Goal: Transaction & Acquisition: Purchase product/service

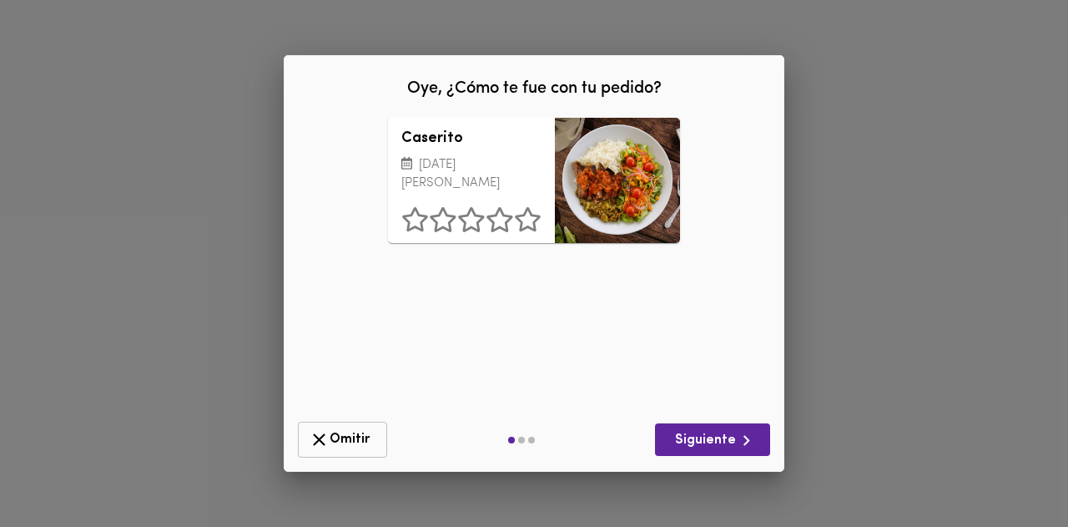
click at [352, 437] on span "Omitir" at bounding box center [343, 439] width 68 height 21
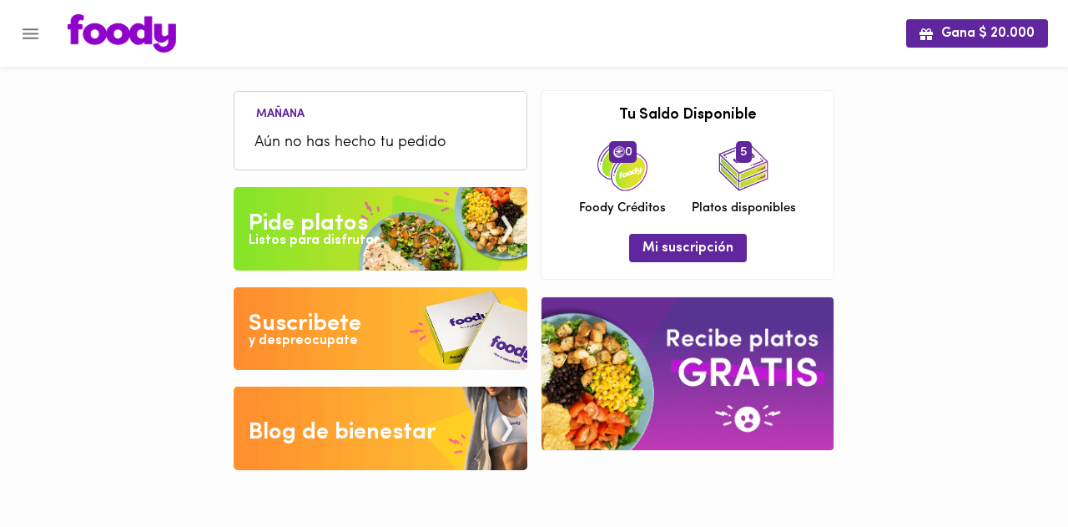
click at [381, 234] on img at bounding box center [381, 228] width 294 height 83
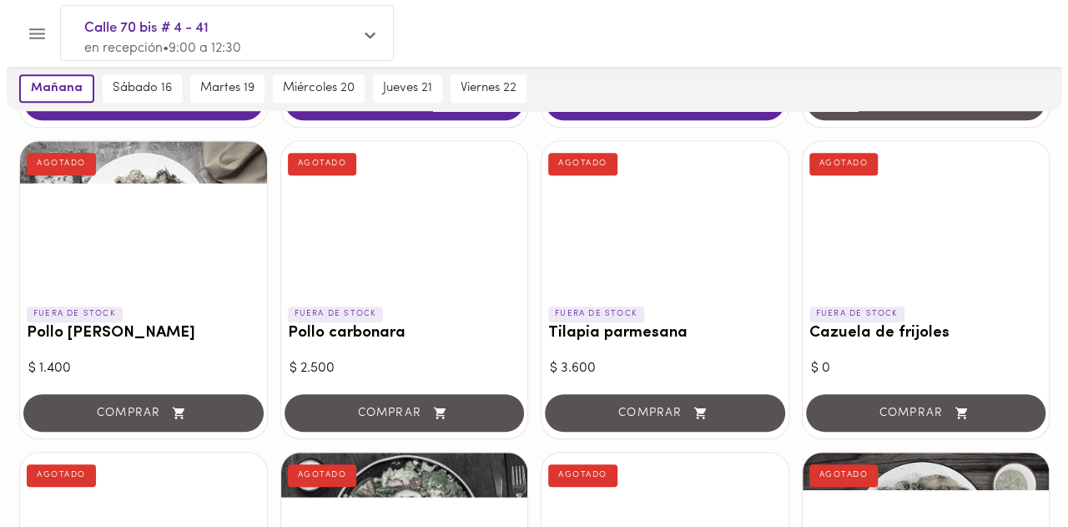
scroll to position [93, 0]
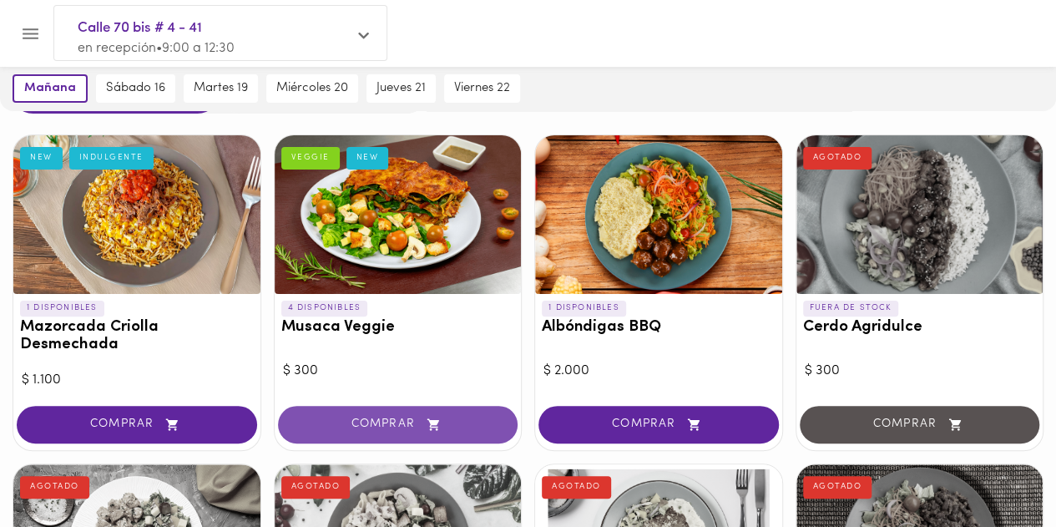
click at [377, 414] on button "COMPRAR" at bounding box center [398, 425] width 240 height 38
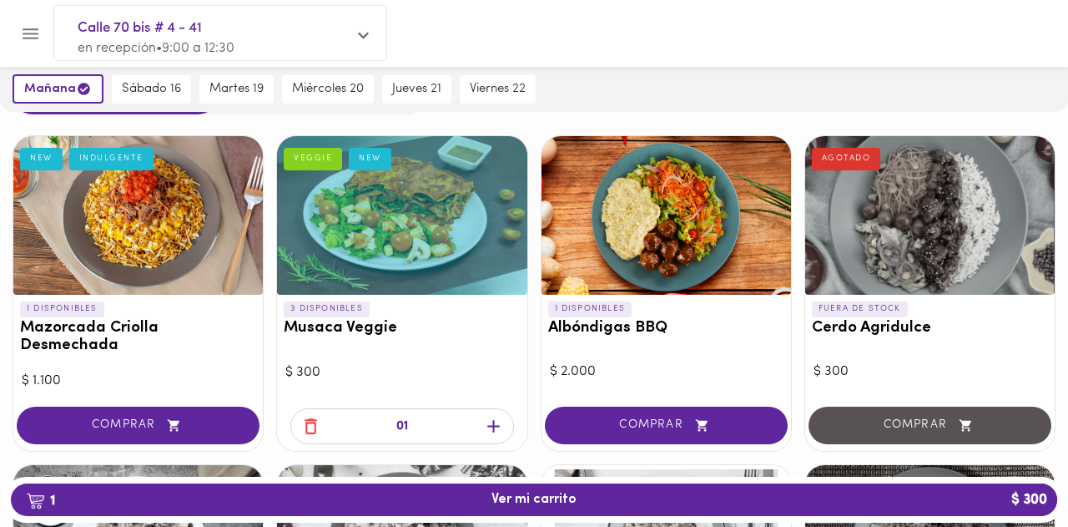
scroll to position [94, 0]
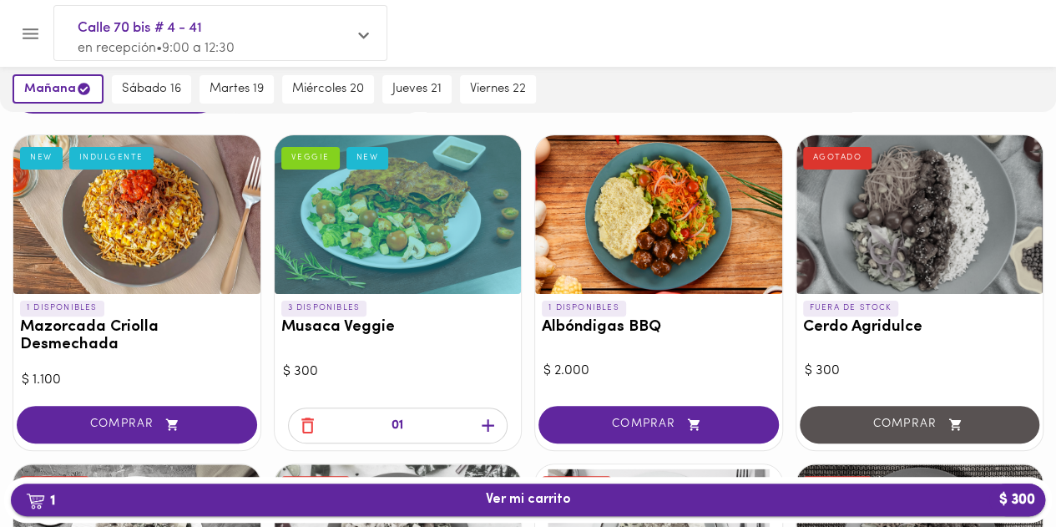
click at [515, 495] on span "1 Ver mi carrito $ 300" at bounding box center [528, 500] width 85 height 16
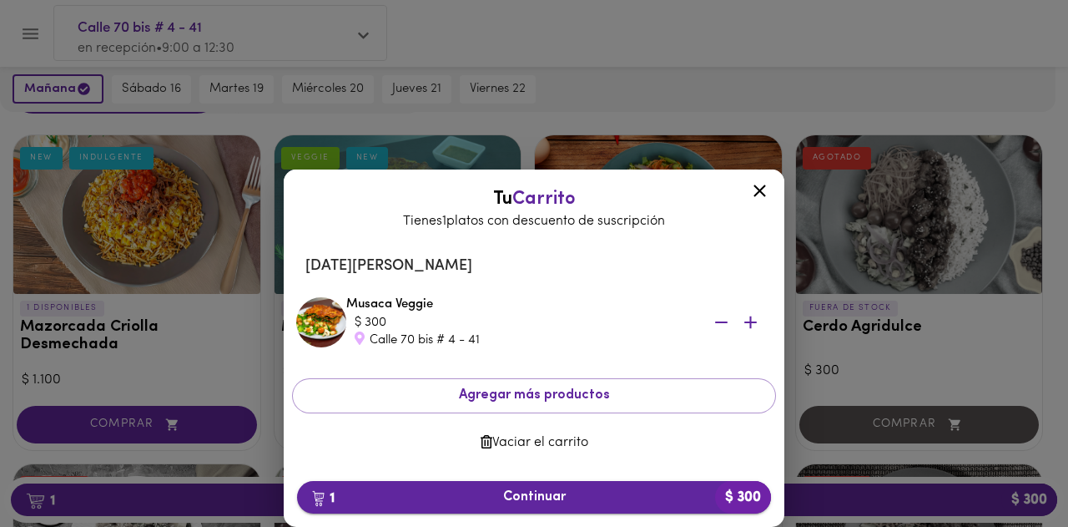
click at [521, 493] on span "1 Continuar $ 300" at bounding box center [533, 497] width 447 height 16
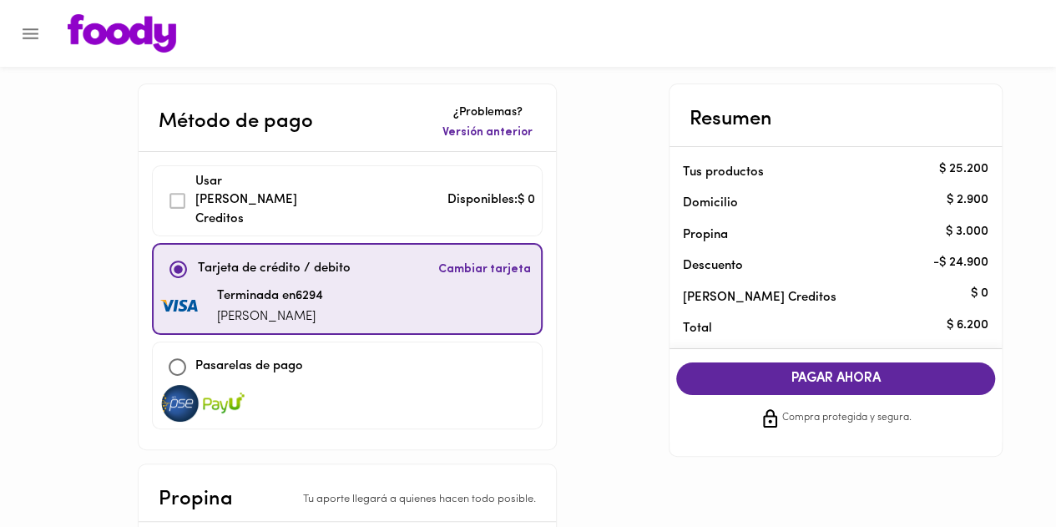
scroll to position [83, 0]
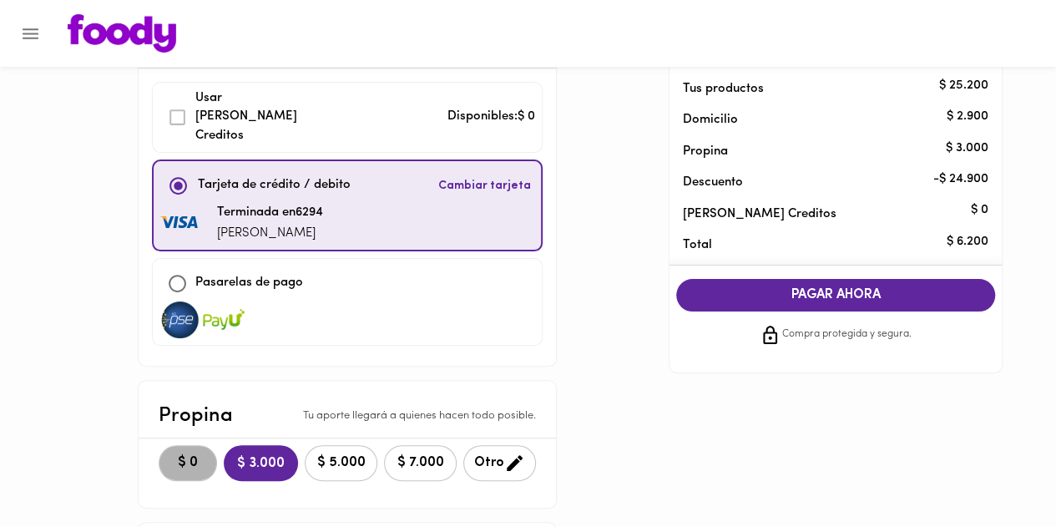
click at [190, 455] on span "$ 0" at bounding box center [187, 463] width 37 height 16
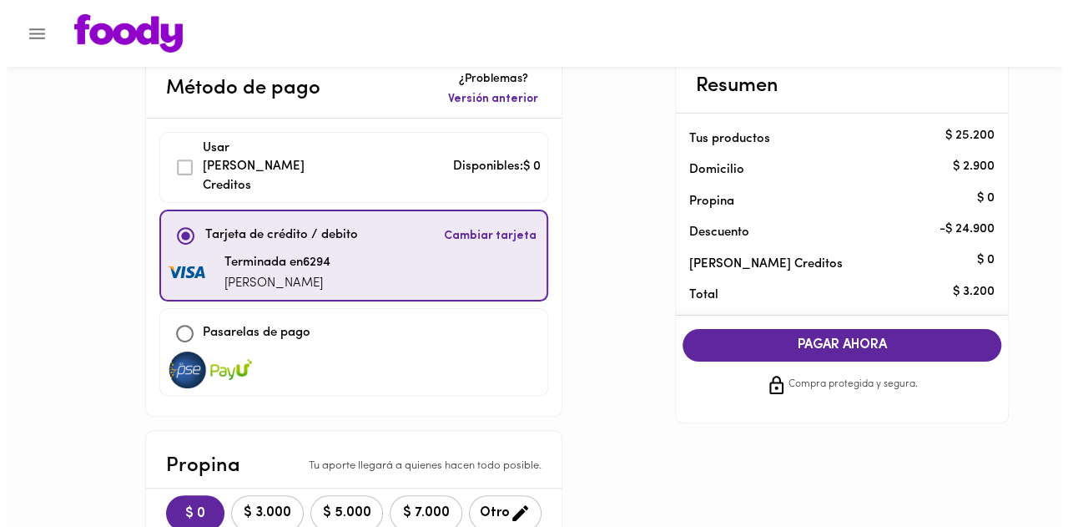
scroll to position [0, 0]
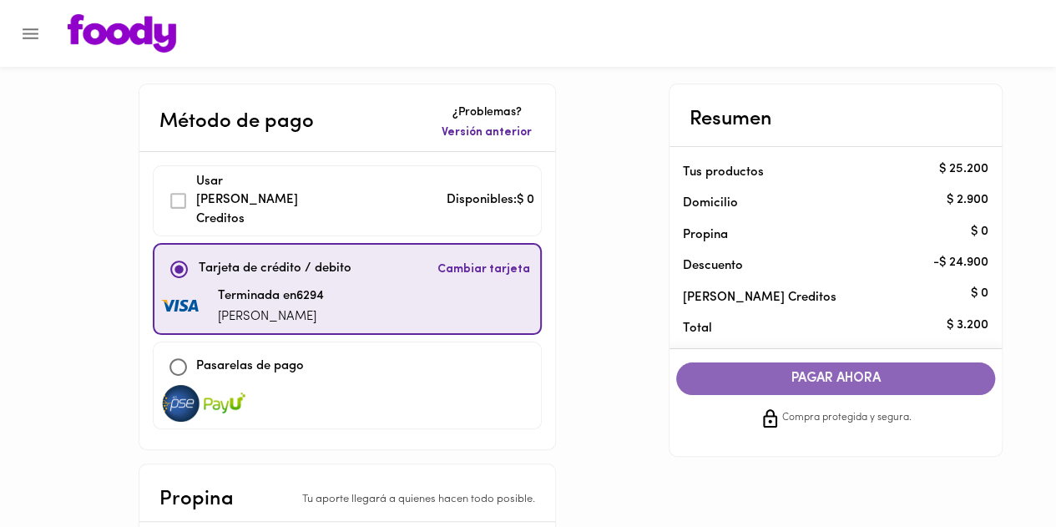
click at [810, 391] on button "PAGAR AHORA" at bounding box center [835, 378] width 319 height 33
